Goal: Register for event/course

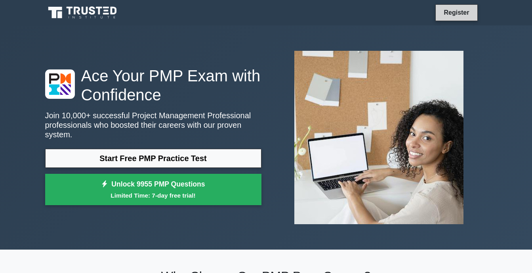
click at [456, 13] on link "Register" at bounding box center [456, 13] width 35 height 10
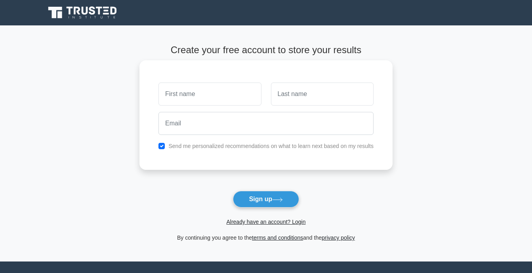
click at [208, 99] on input "text" at bounding box center [210, 93] width 103 height 23
type input "Fredrick"
type input "Kambara"
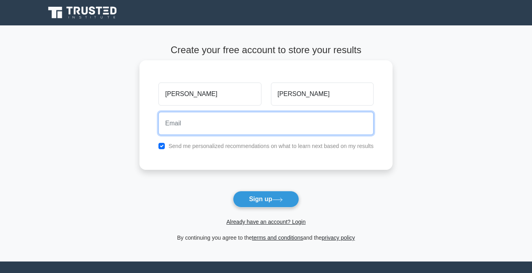
type input "odhisefred@gmail.com"
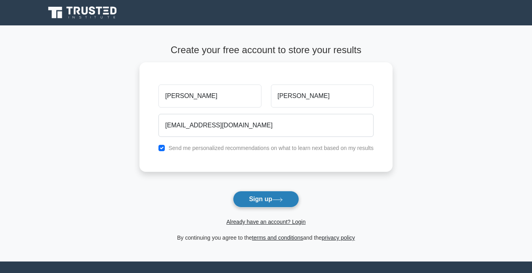
click at [254, 197] on button "Sign up" at bounding box center [266, 199] width 67 height 17
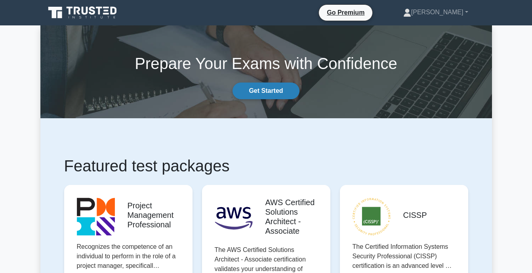
click at [257, 90] on link "Get Started" at bounding box center [266, 90] width 67 height 17
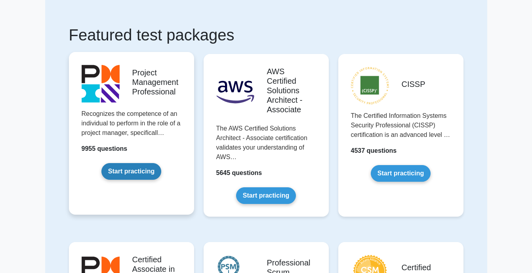
scroll to position [79, 0]
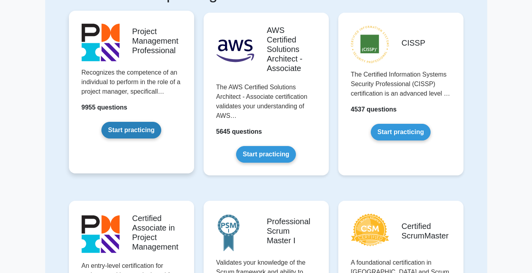
click at [141, 128] on link "Start practicing" at bounding box center [131, 130] width 60 height 17
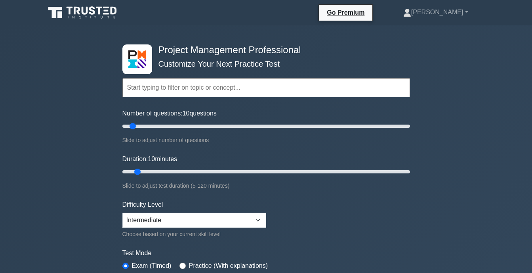
click at [187, 88] on input "text" at bounding box center [266, 87] width 288 height 19
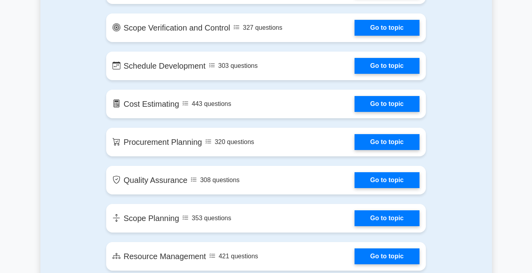
scroll to position [1030, 0]
